Goal: Check status: Check status

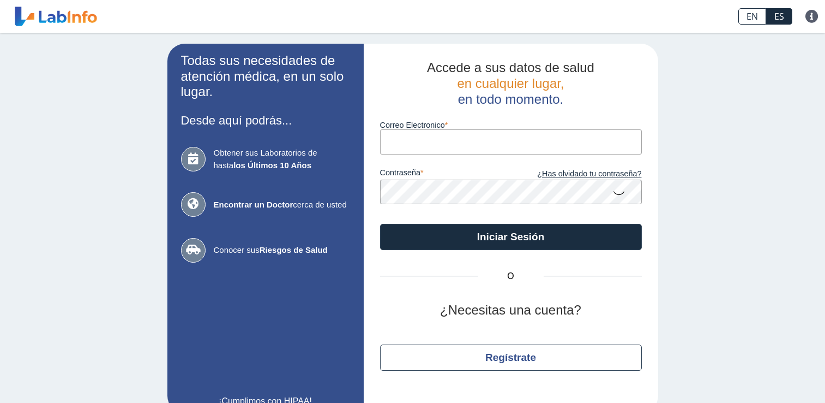
click at [417, 139] on input "Correo Electronico" at bounding box center [511, 141] width 262 height 25
type input "[EMAIL_ADDRESS][DOMAIN_NAME]"
click at [616, 196] on icon at bounding box center [619, 192] width 13 height 21
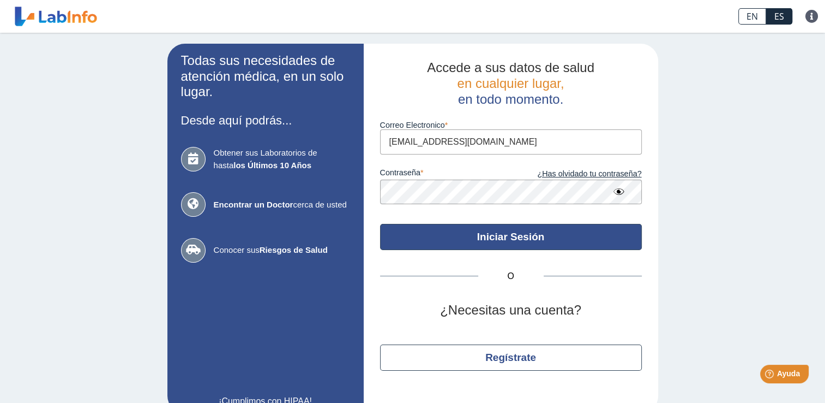
click at [552, 232] on button "Iniciar Sesión" at bounding box center [511, 237] width 262 height 26
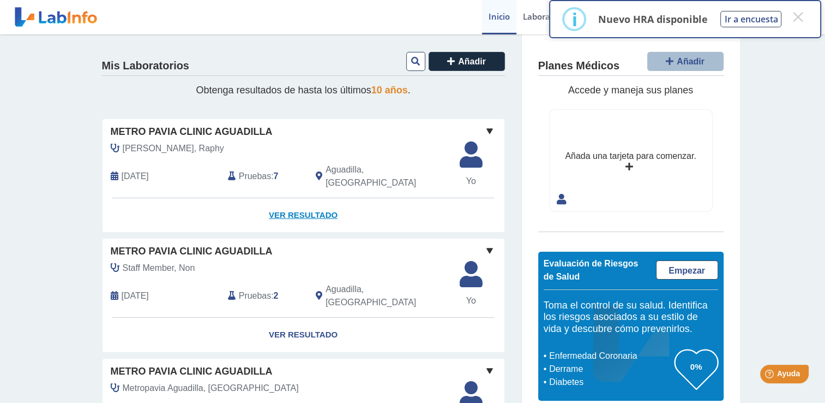
click at [316, 202] on link "Ver Resultado" at bounding box center [304, 215] width 402 height 34
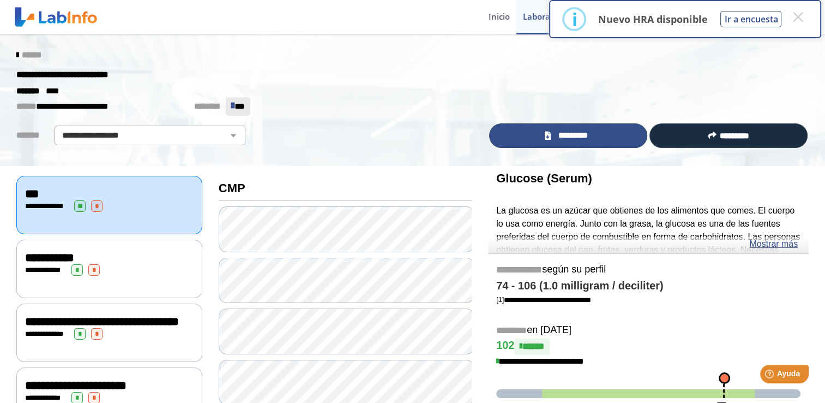
click at [611, 134] on link "*********" at bounding box center [568, 135] width 158 height 25
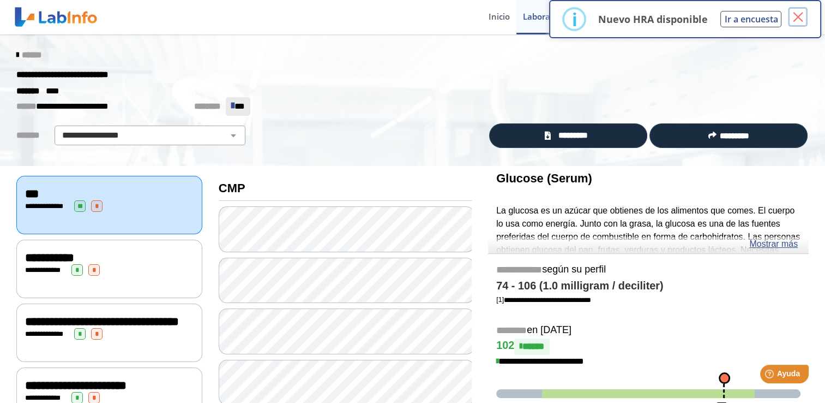
click at [802, 15] on button "×" at bounding box center [798, 17] width 20 height 20
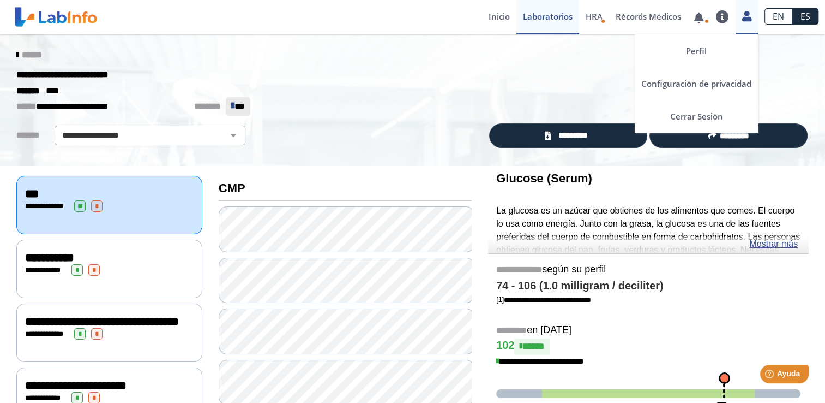
click at [749, 20] on icon at bounding box center [746, 16] width 9 height 8
click at [700, 110] on link "Cerrar Sesión" at bounding box center [696, 116] width 123 height 33
